Goal: Information Seeking & Learning: Learn about a topic

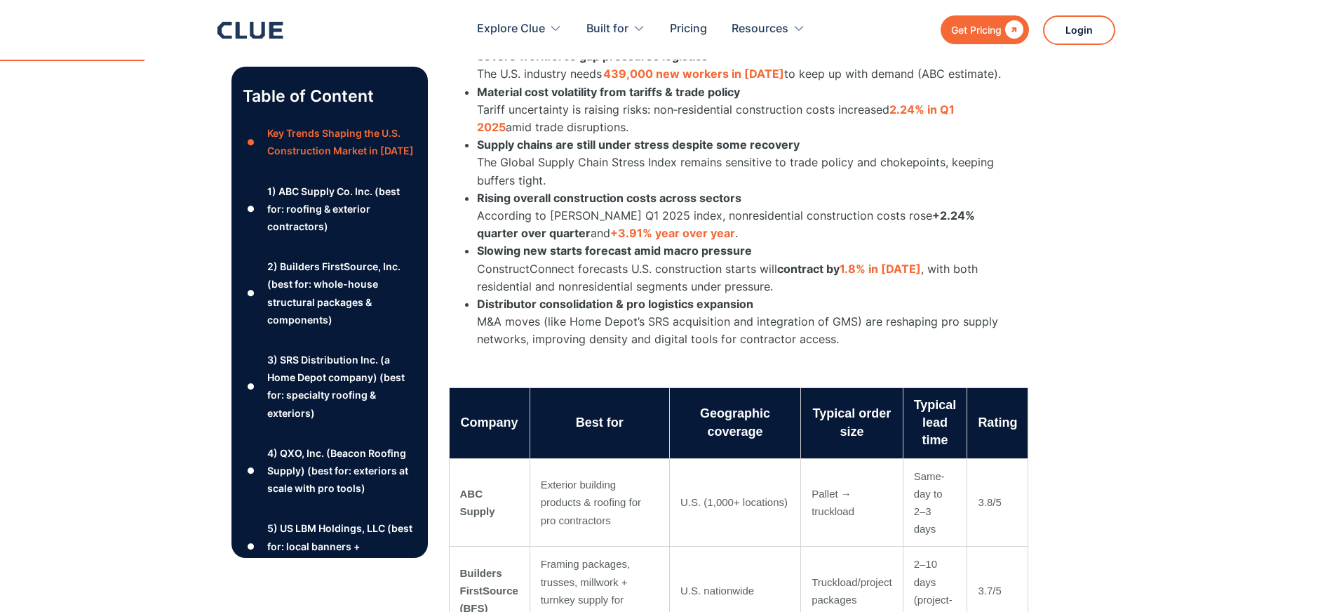
scroll to position [1052, 0]
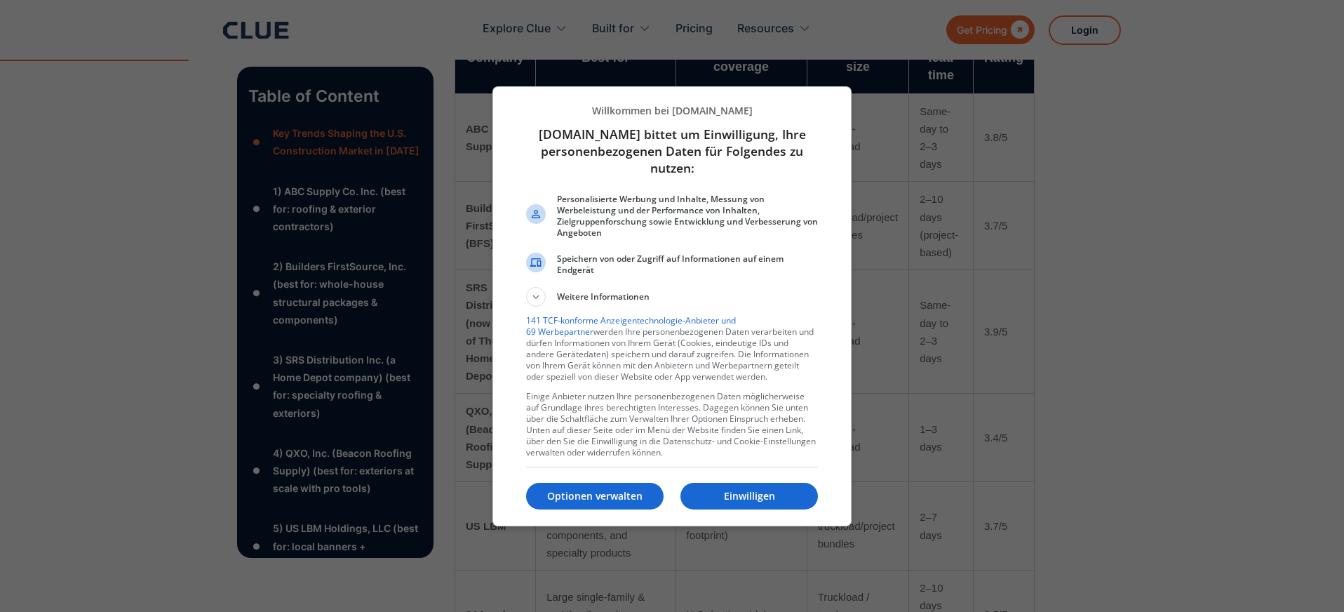
click at [731, 496] on p "Einwilligen" at bounding box center [748, 496] width 137 height 14
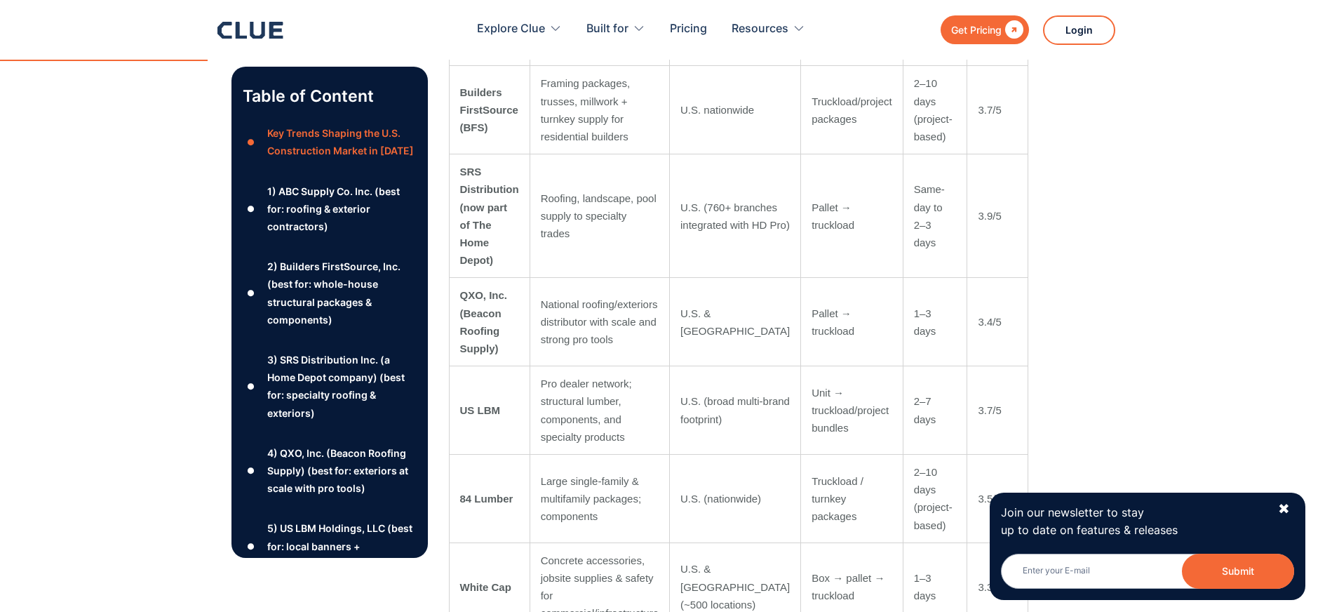
scroll to position [1193, 0]
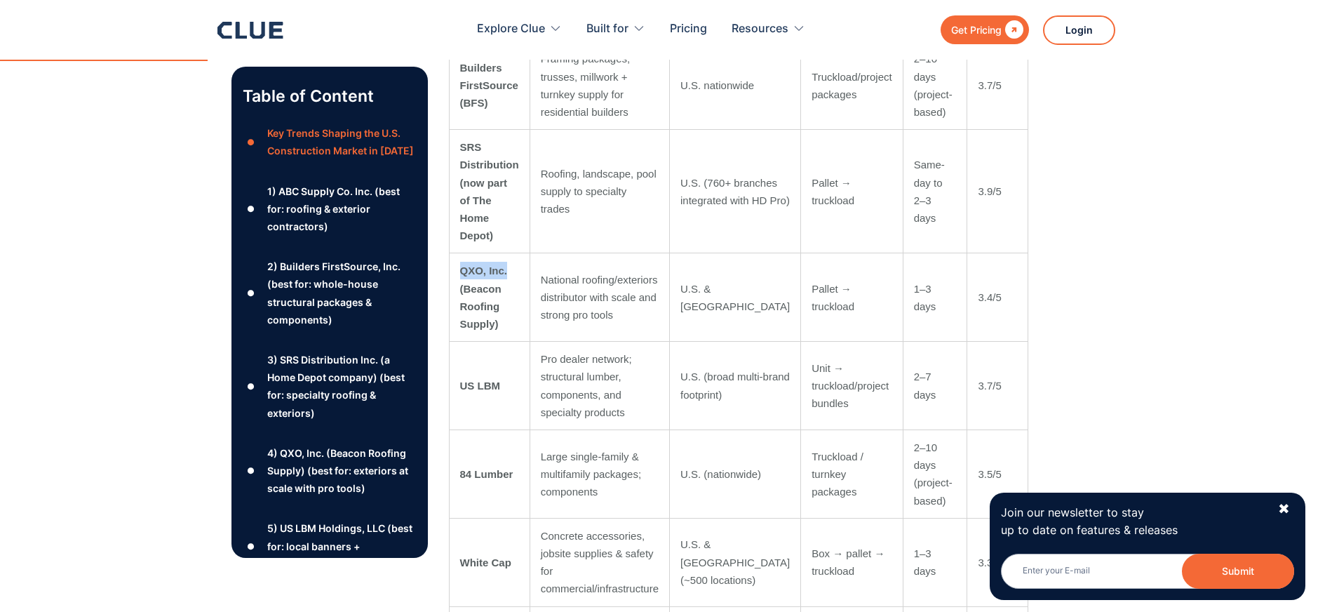
drag, startPoint x: 464, startPoint y: 232, endPoint x: 518, endPoint y: 240, distance: 55.3
click at [518, 253] on td "QXO, Inc. (Beacon Roofing Supply)" at bounding box center [489, 297] width 81 height 88
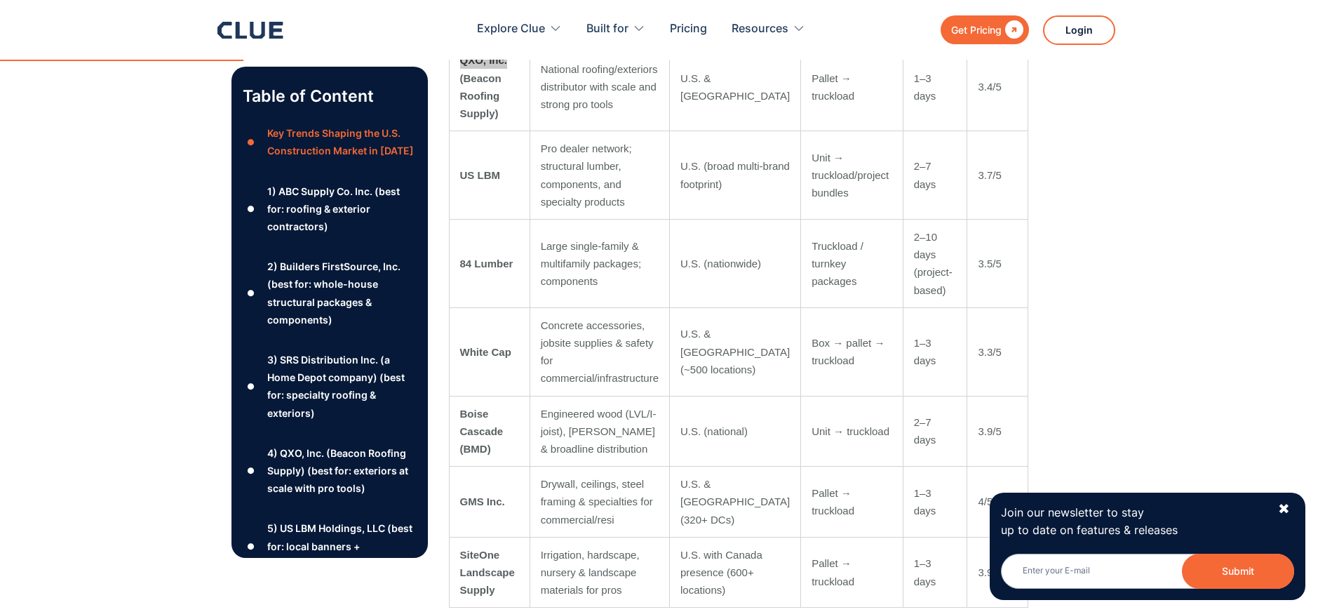
scroll to position [1473, 0]
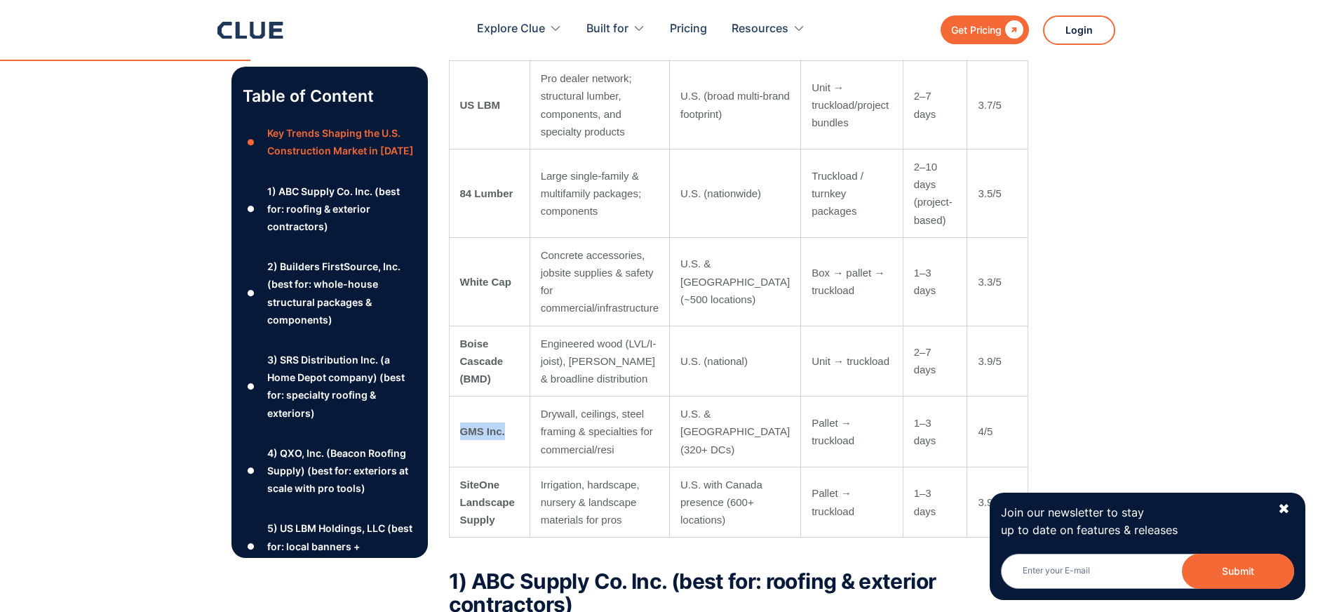
drag, startPoint x: 513, startPoint y: 396, endPoint x: 458, endPoint y: 395, distance: 55.4
click at [458, 396] on td "GMS Inc." at bounding box center [489, 431] width 81 height 71
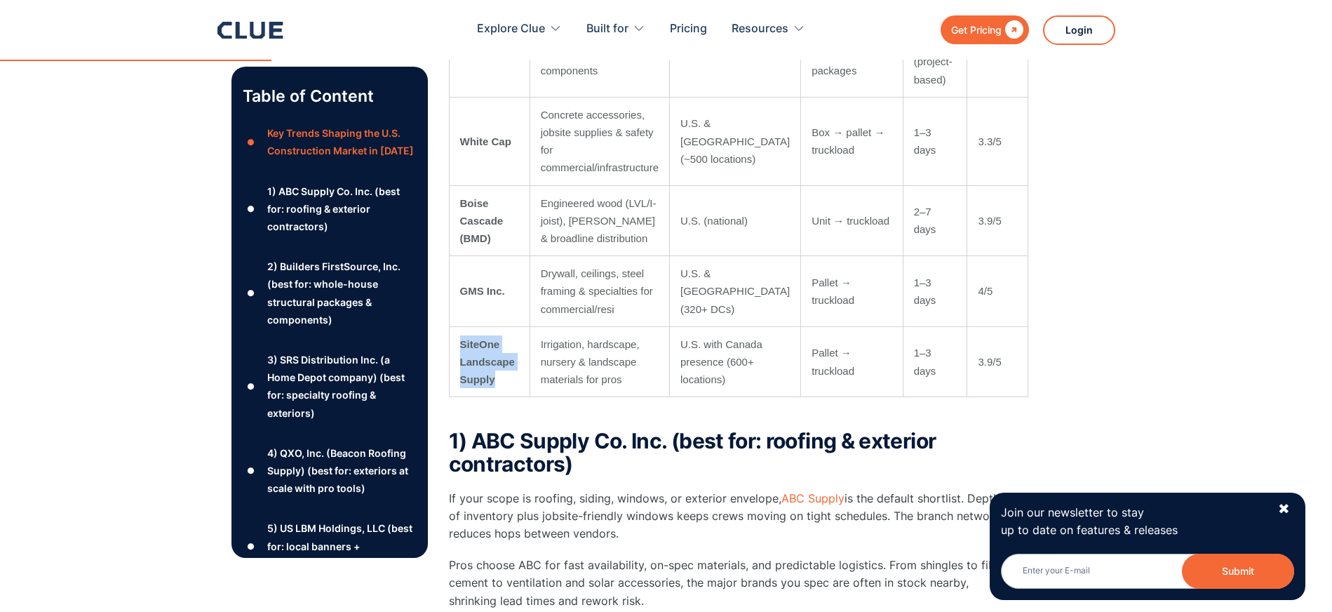
drag, startPoint x: 461, startPoint y: 314, endPoint x: 502, endPoint y: 354, distance: 56.6
click at [502, 354] on td "SiteOne Landscape Supply" at bounding box center [489, 361] width 81 height 71
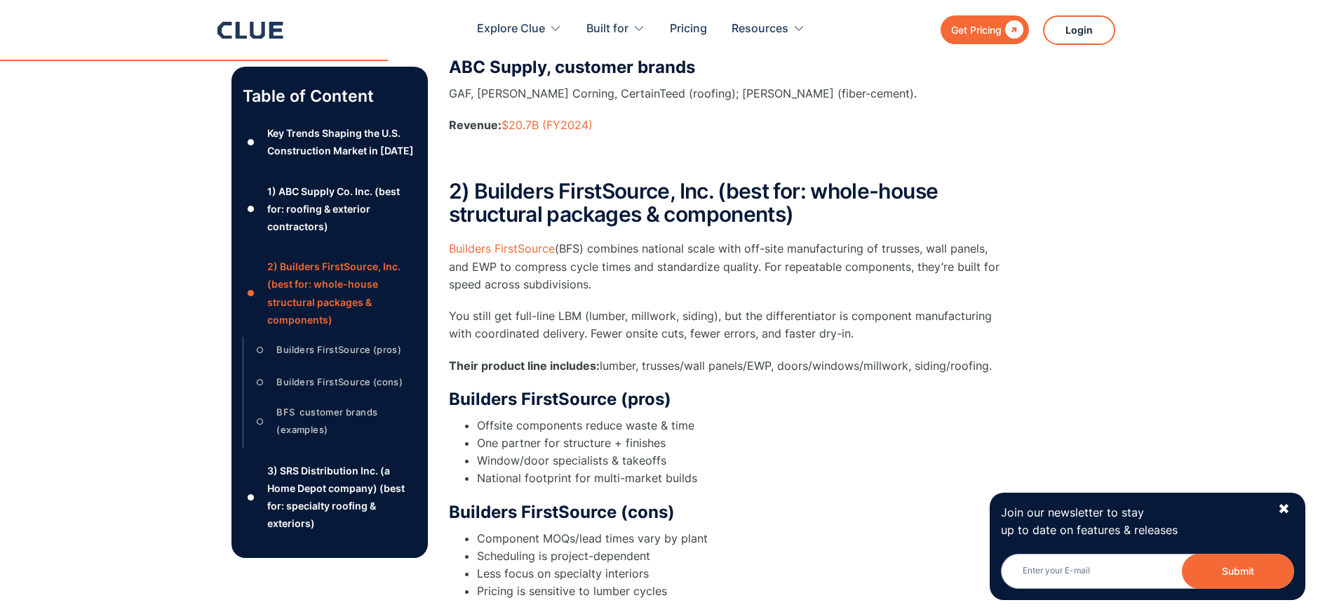
scroll to position [2385, 0]
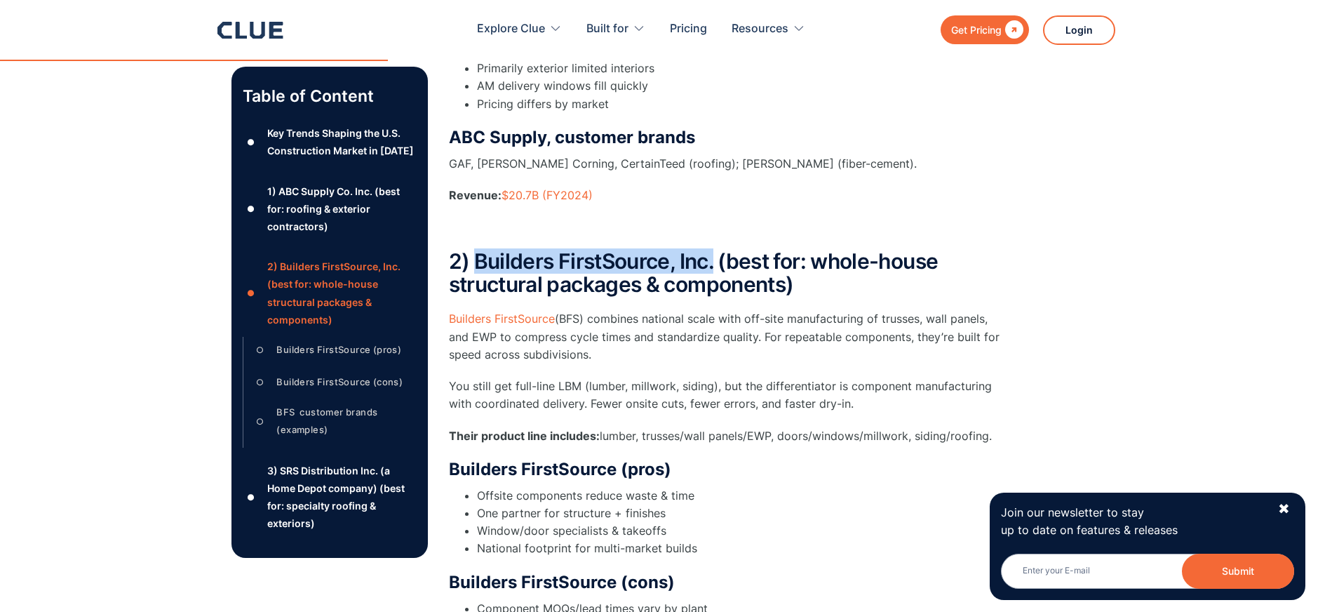
drag, startPoint x: 714, startPoint y: 246, endPoint x: 476, endPoint y: 235, distance: 238.0
click at [476, 250] on h2 "2) Builders FirstSource, Inc. (best for: whole-house structural packages & comp…" at bounding box center [729, 273] width 561 height 46
copy h2 "Builders FirstSource, Inc."
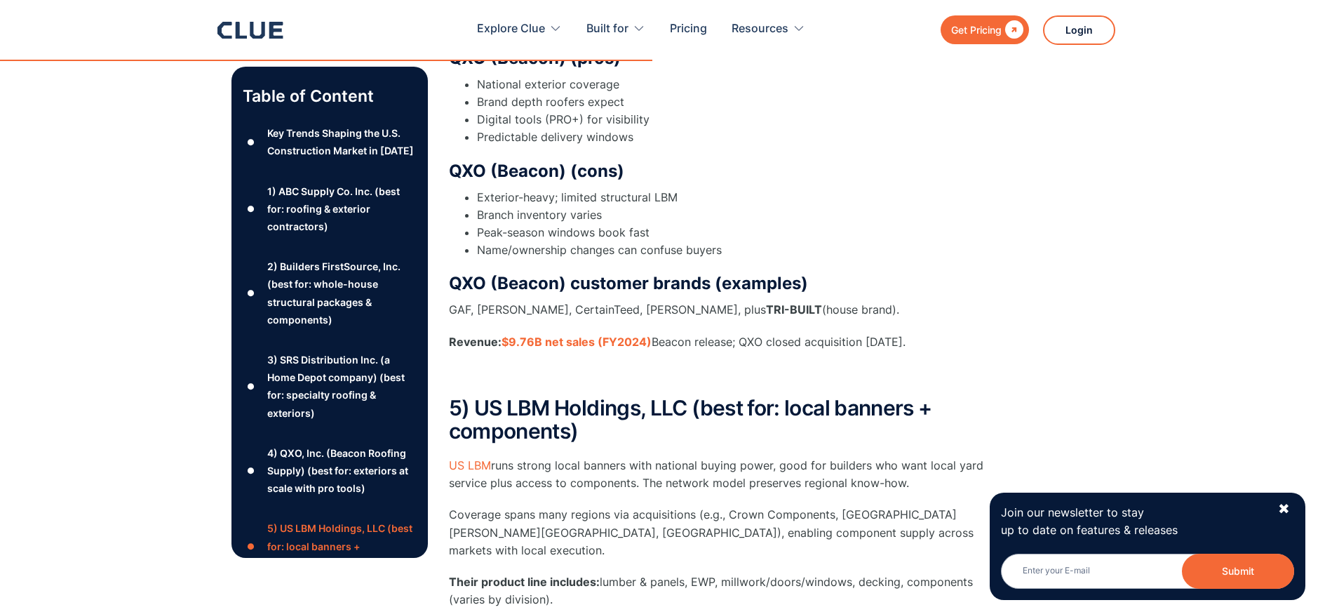
scroll to position [4139, 0]
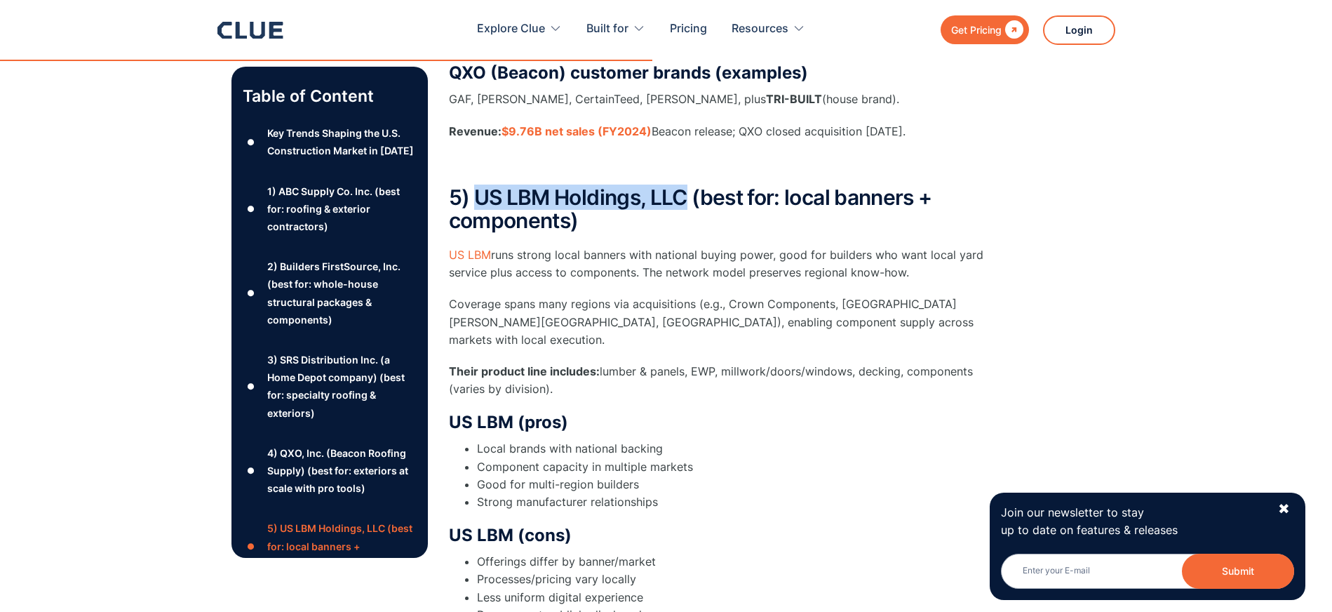
drag, startPoint x: 684, startPoint y: 161, endPoint x: 474, endPoint y: 158, distance: 209.8
click at [474, 186] on h2 "5) US LBM Holdings, LLC (best for: local banners + components)" at bounding box center [729, 209] width 561 height 46
copy h2 "US LBM Holdings, LLC"
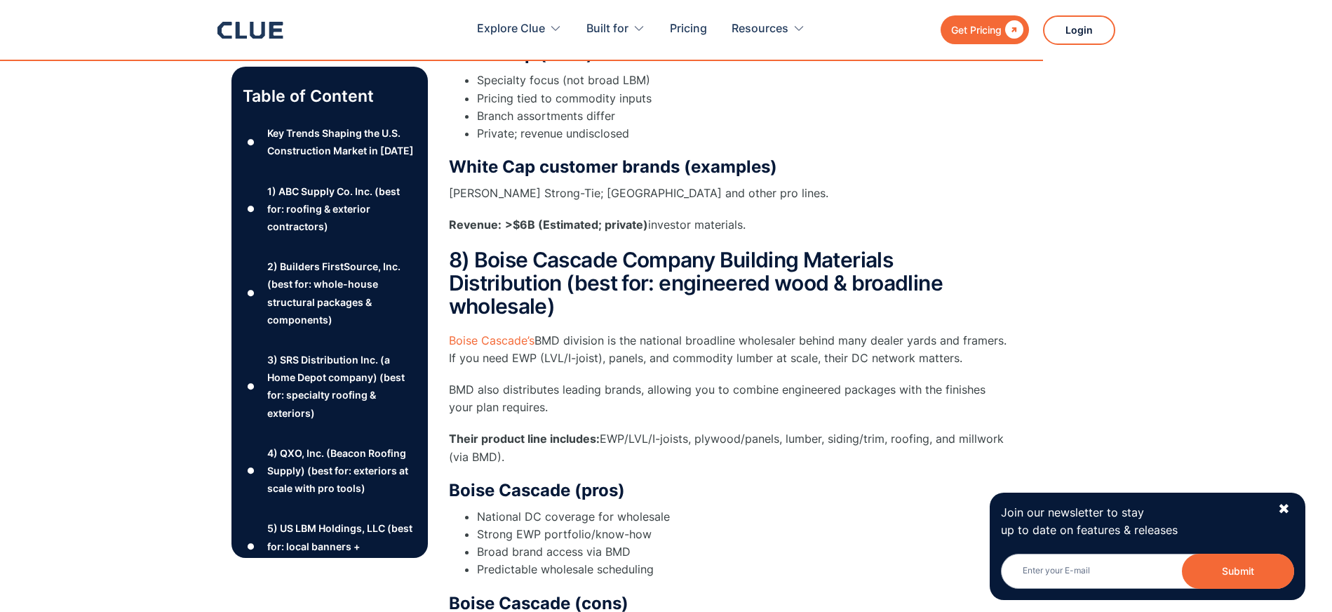
scroll to position [6734, 0]
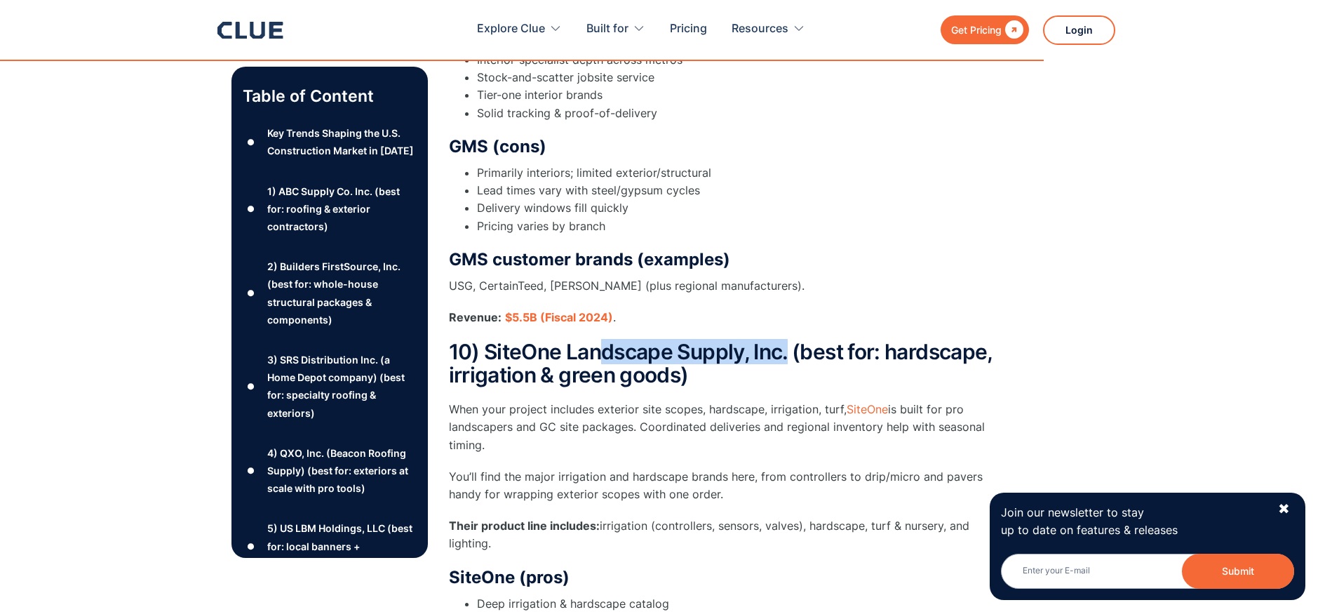
drag, startPoint x: 793, startPoint y: 300, endPoint x: 484, endPoint y: 288, distance: 309.6
click at [484, 340] on h2 "10) SiteOne Landscape Supply, Inc. (best for: hardscape, irrigation & green goo…" at bounding box center [729, 363] width 561 height 46
copy h2 "SiteOne Landscape Supply, Inc."
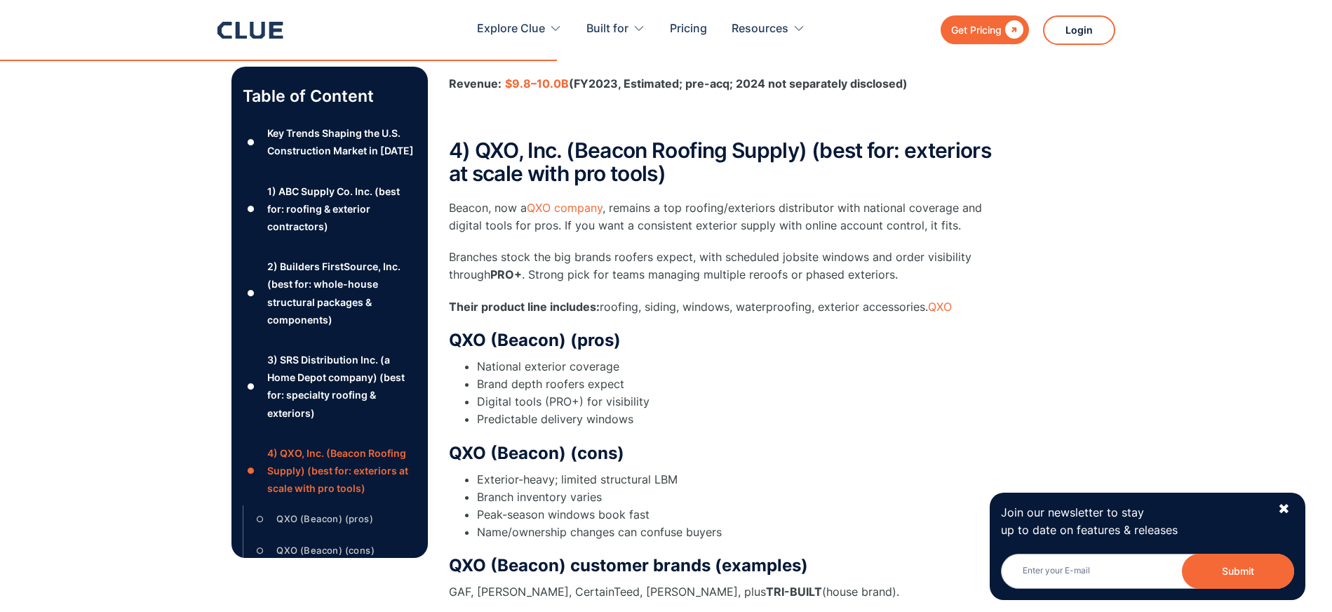
scroll to position [3507, 0]
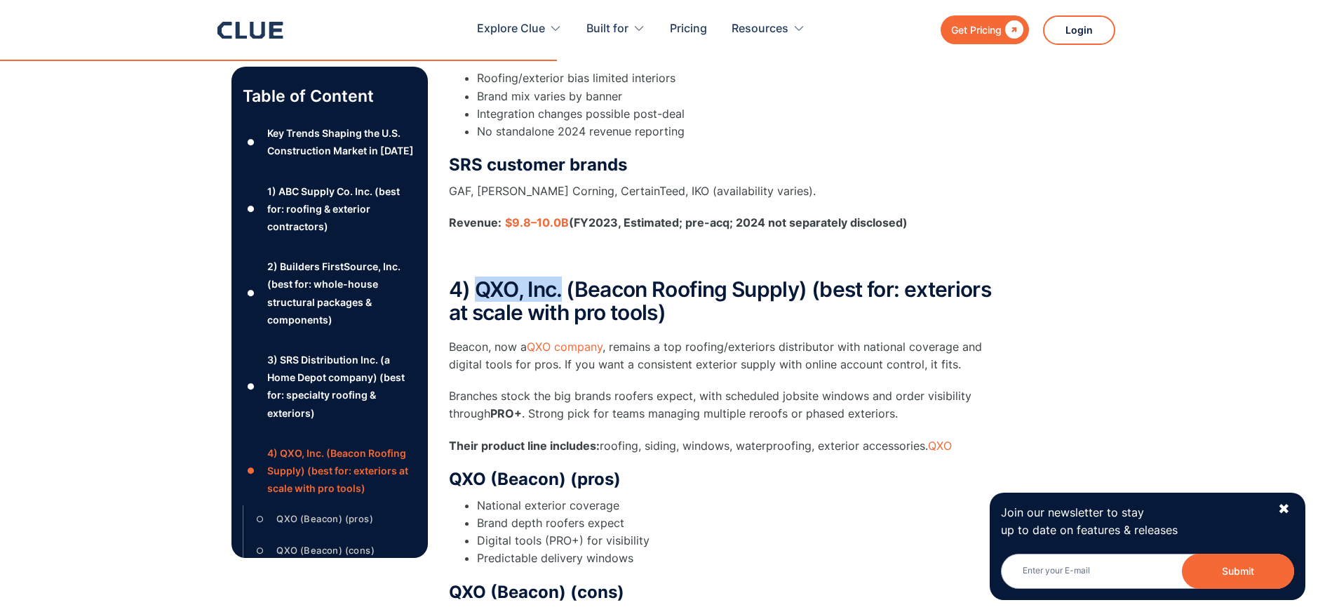
drag, startPoint x: 564, startPoint y: 257, endPoint x: 479, endPoint y: 252, distance: 85.0
click at [479, 278] on h2 "4) QXO, Inc. (Beacon Roofing Supply) (best for: exteriors at scale with pro too…" at bounding box center [729, 301] width 561 height 46
copy h2 "QXO, Inc."
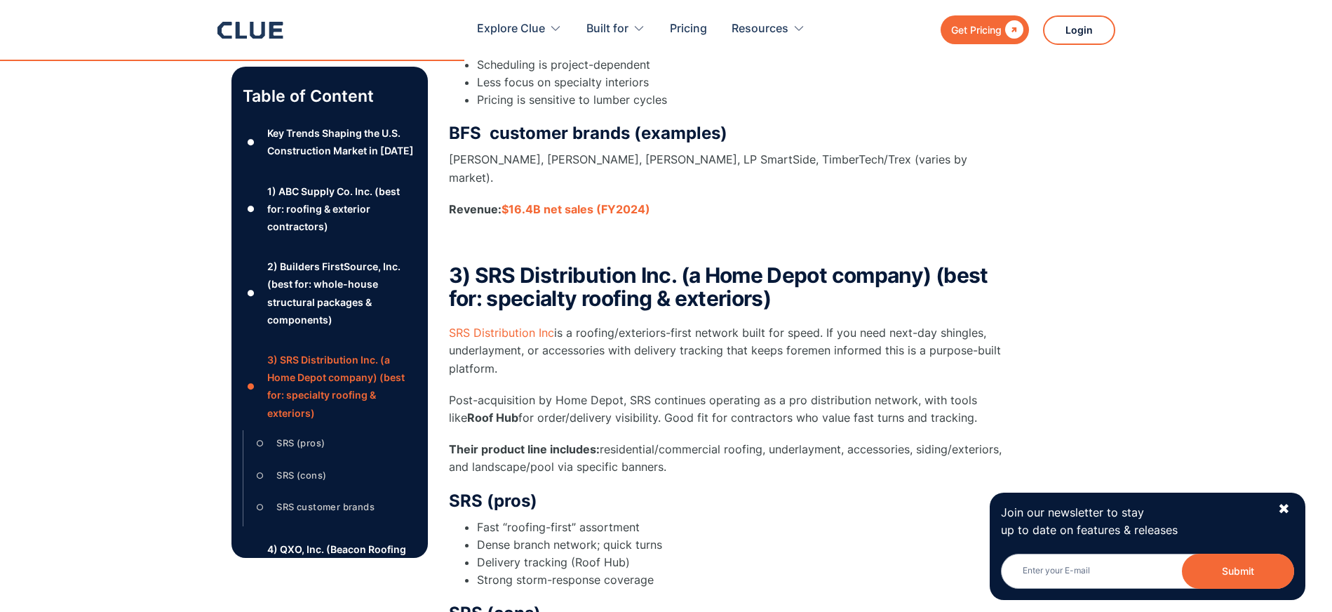
scroll to position [2876, 0]
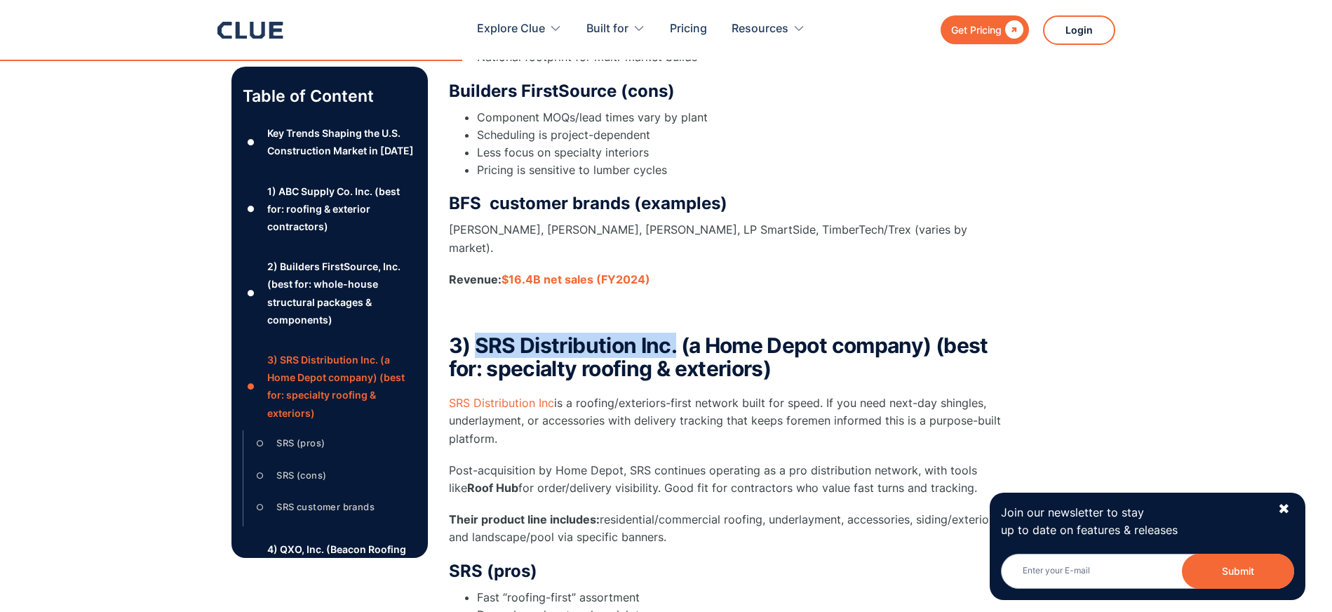
drag, startPoint x: 674, startPoint y: 312, endPoint x: 476, endPoint y: 307, distance: 198.6
click at [476, 333] on strong "3) SRS Distribution Inc. (a Home Depot company) (best for: specialty roofing & …" at bounding box center [718, 357] width 539 height 48
copy strong "SRS Distribution Inc."
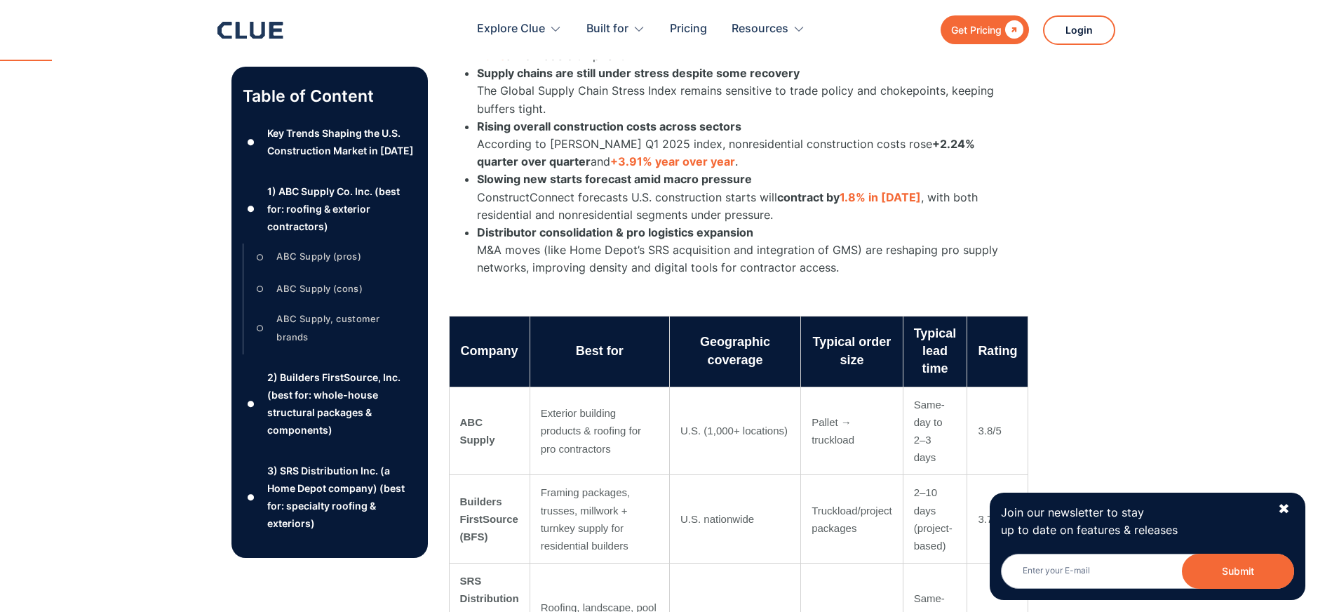
scroll to position [0, 0]
